Goal: Find specific page/section: Find specific page/section

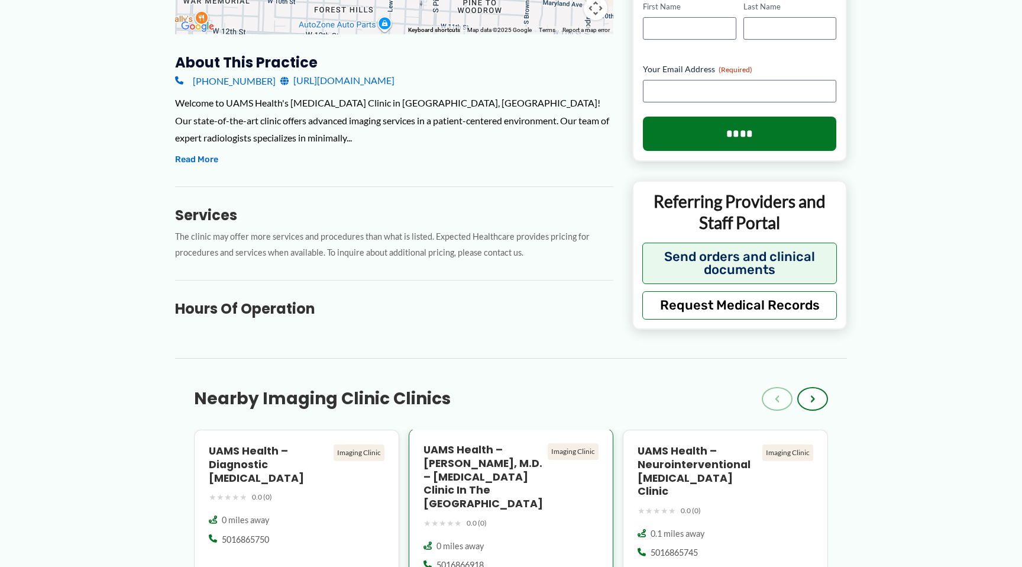
scroll to position [377, 0]
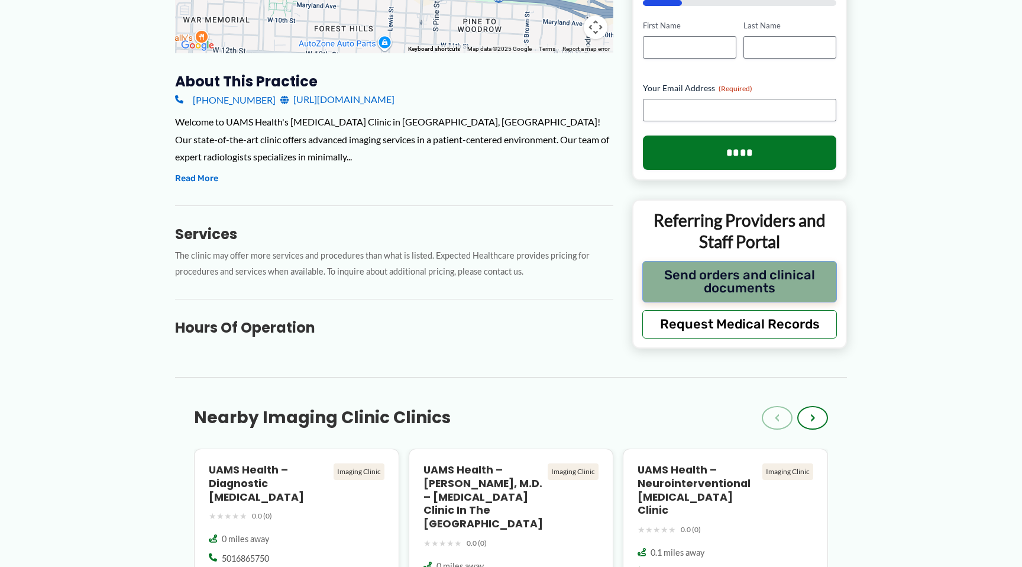
click at [733, 280] on button "Send orders and clinical documents" at bounding box center [739, 281] width 195 height 41
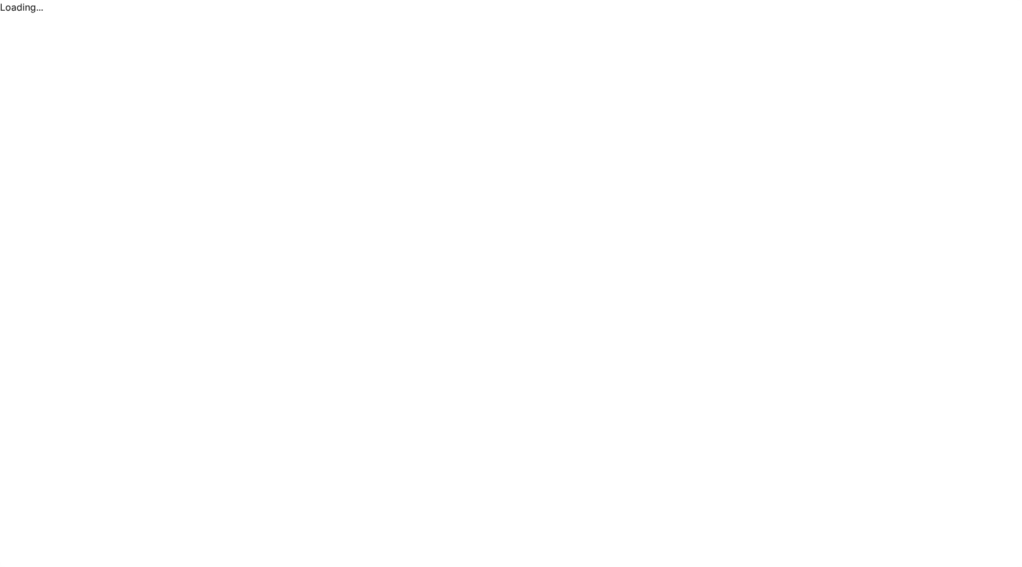
scroll to position [0, 0]
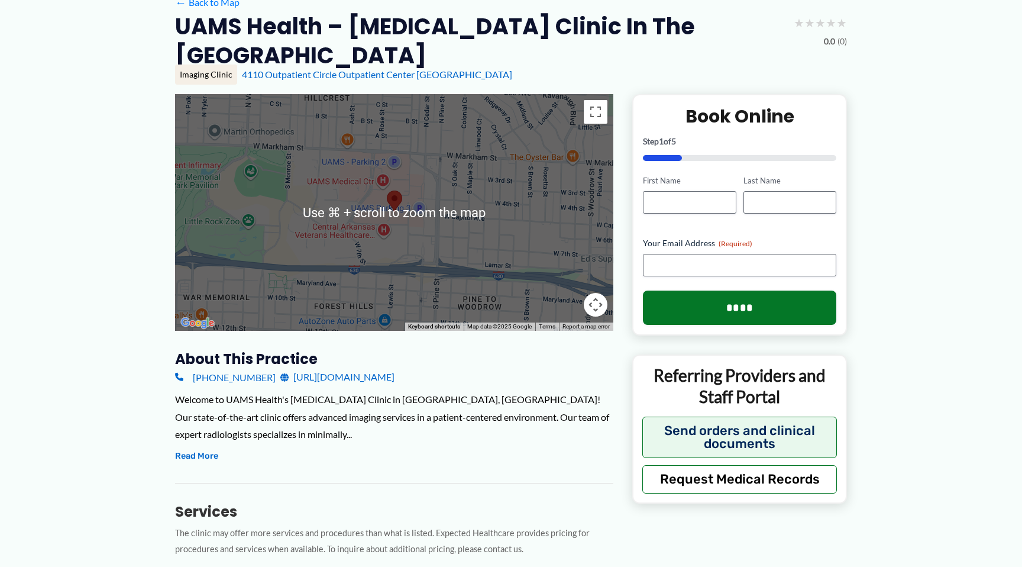
scroll to position [102, 0]
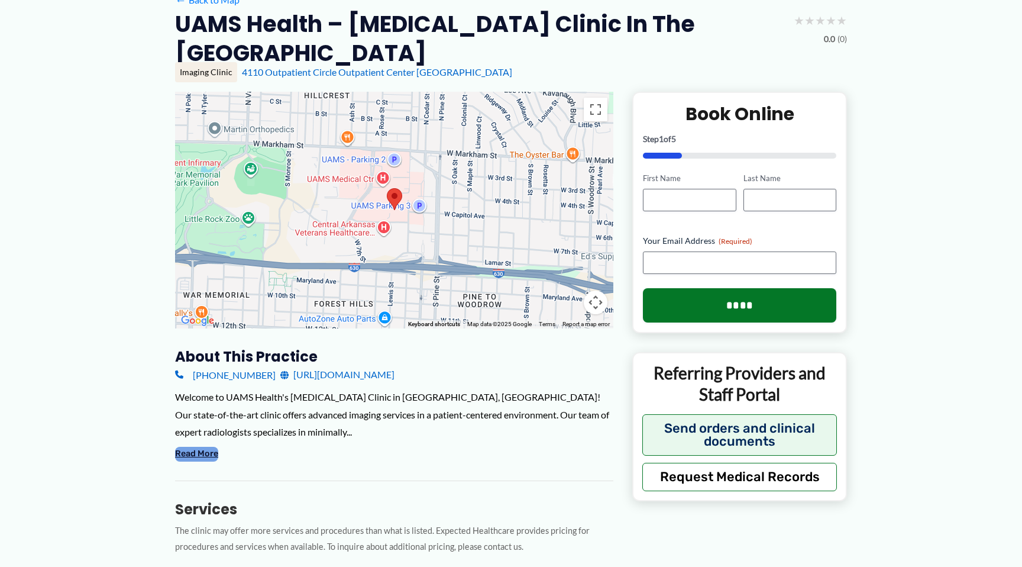
click at [212, 458] on button "Read More" at bounding box center [196, 453] width 43 height 14
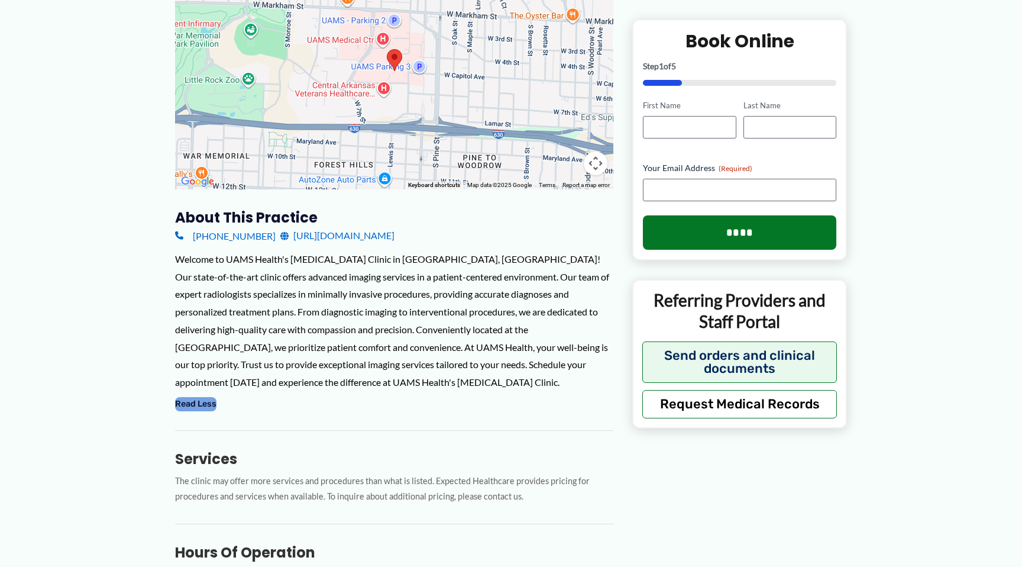
scroll to position [192, 0]
